Goal: Find contact information: Find contact information

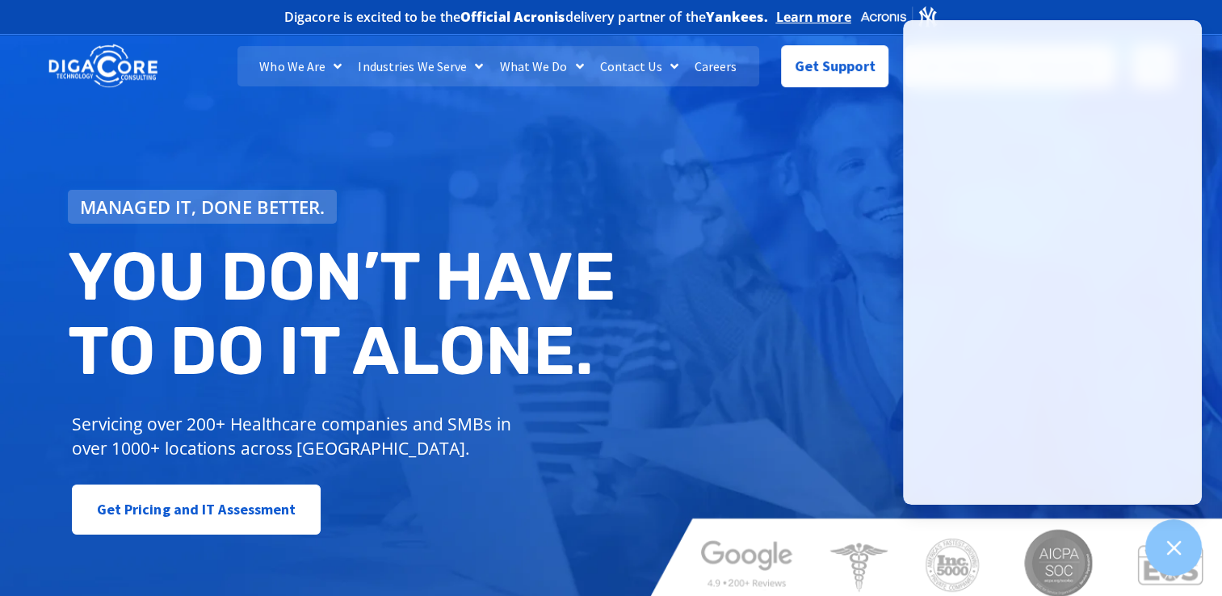
click at [650, 215] on div "Managed IT, done better. You don’t have to do IT alone. Servicing over 200+ Hea…" at bounding box center [611, 317] width 1222 height 581
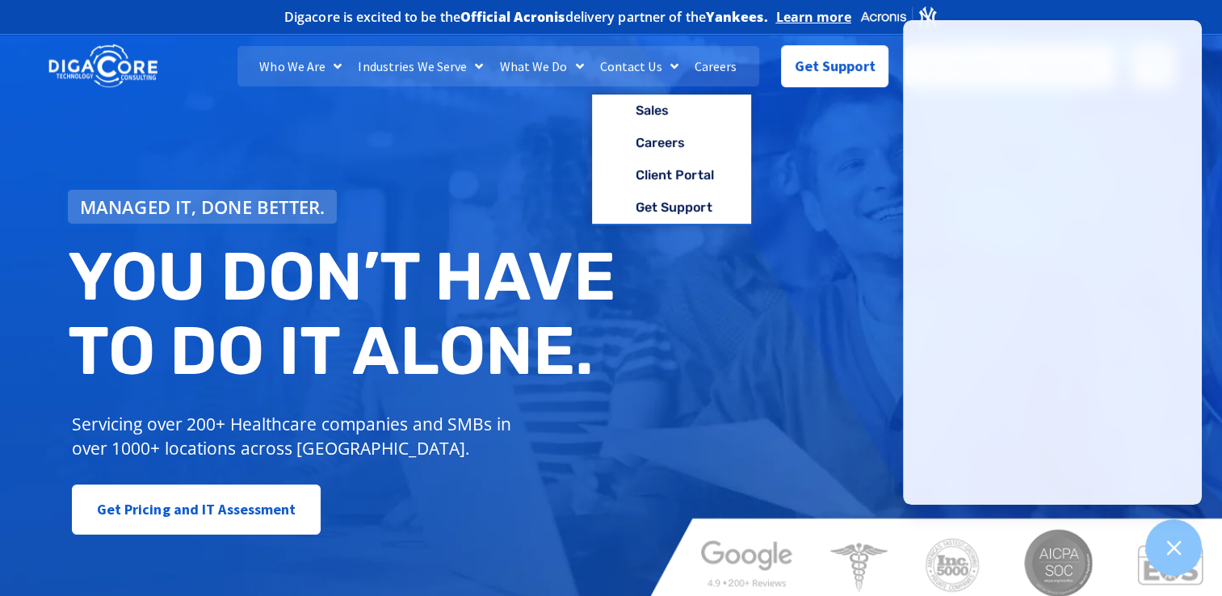
click at [628, 63] on link "Contact Us" at bounding box center [639, 66] width 94 height 40
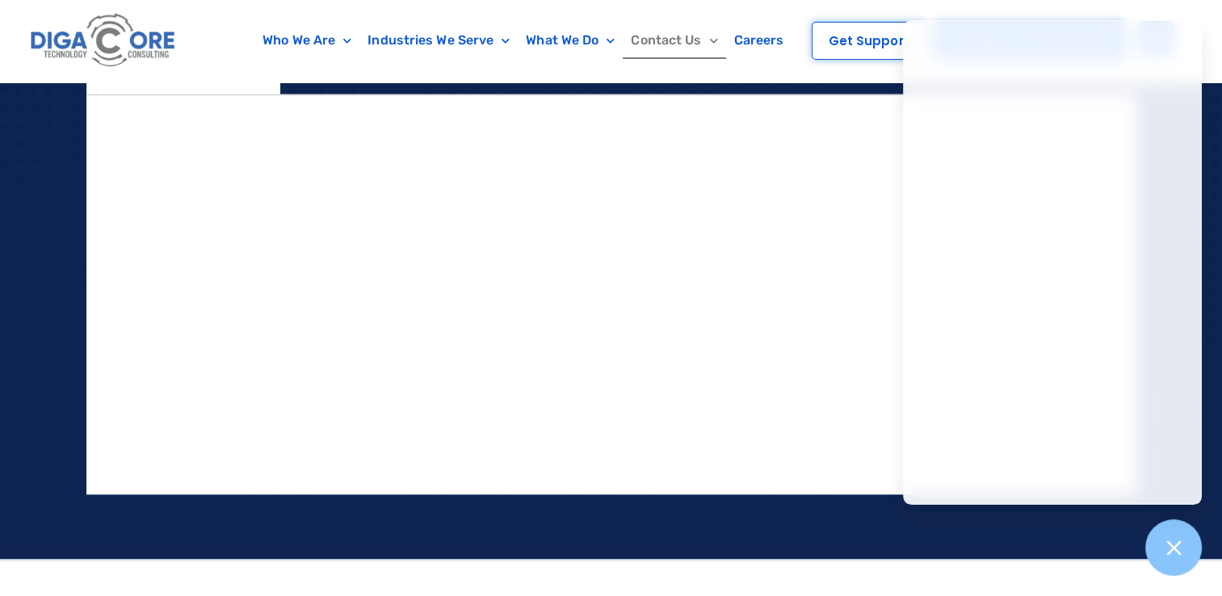
scroll to position [1543, 0]
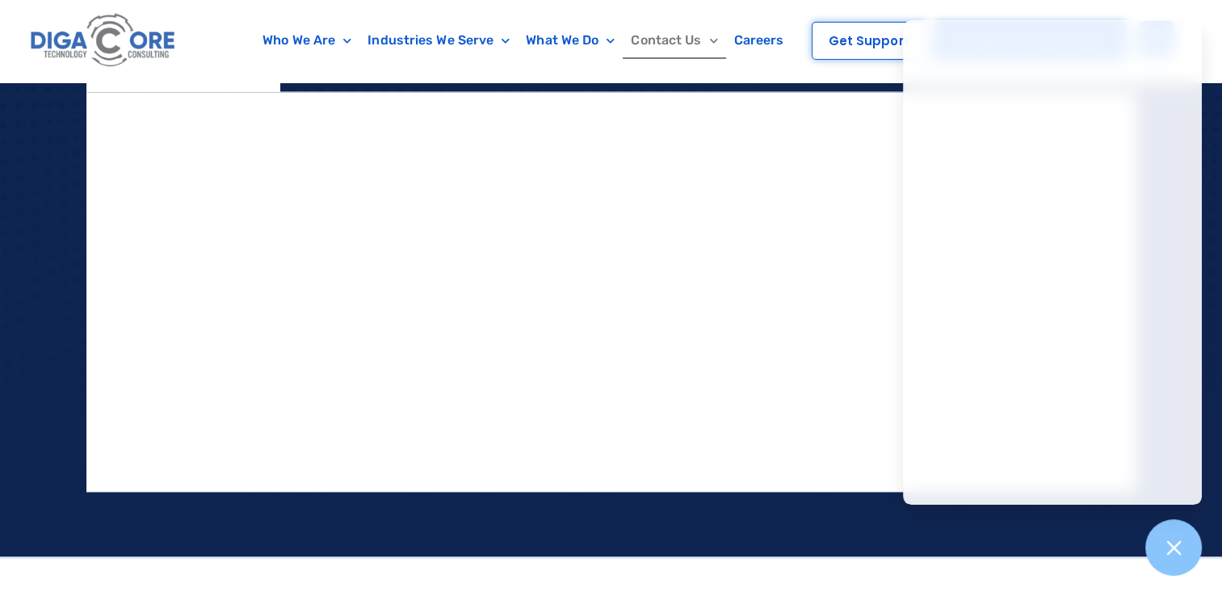
click at [592, 537] on div at bounding box center [611, 266] width 1222 height 581
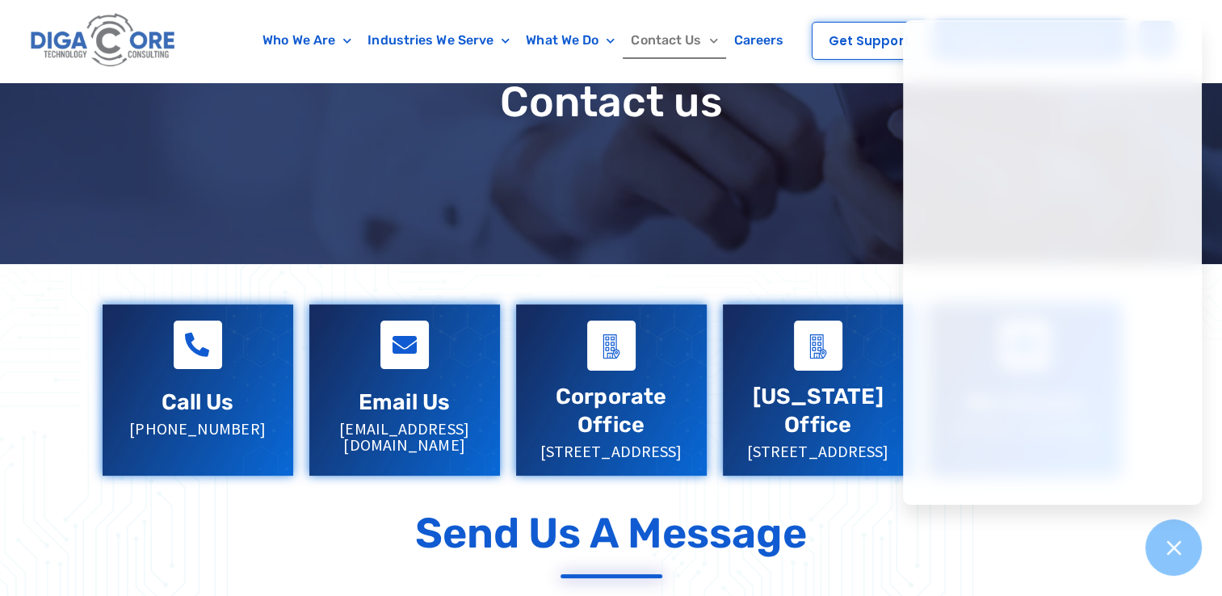
scroll to position [170, 0]
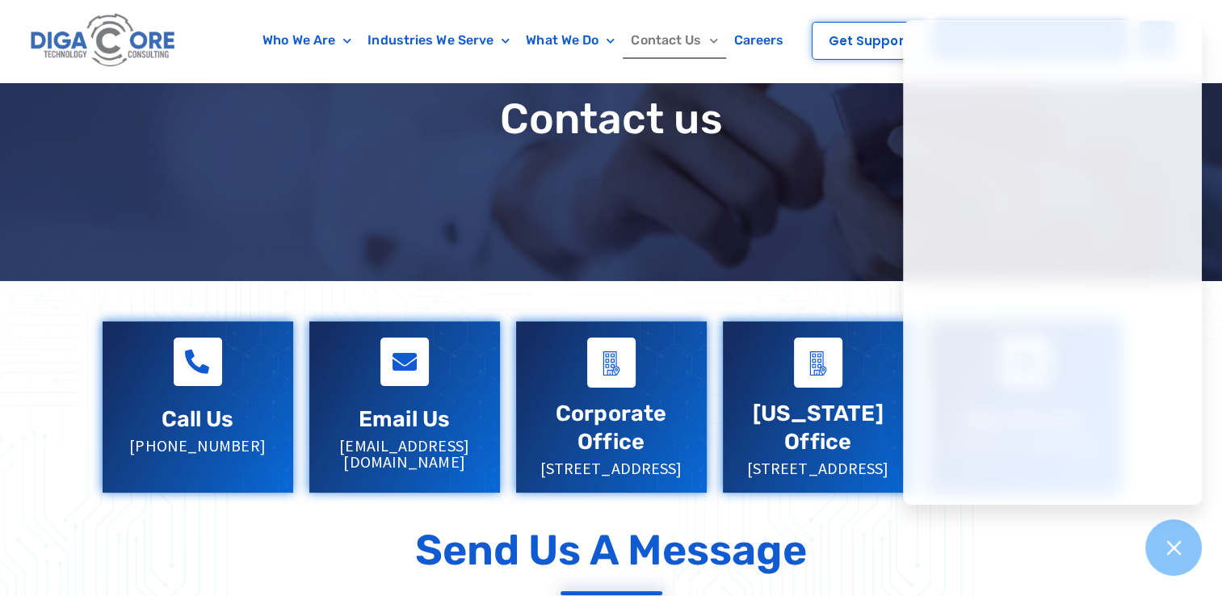
drag, startPoint x: 252, startPoint y: 449, endPoint x: 108, endPoint y: 448, distance: 143.7
click at [108, 448] on div "Call Us 732-646-5725" at bounding box center [198, 395] width 191 height 149
copy p "[PHONE_NUMBER]"
